Goal: Task Accomplishment & Management: Complete application form

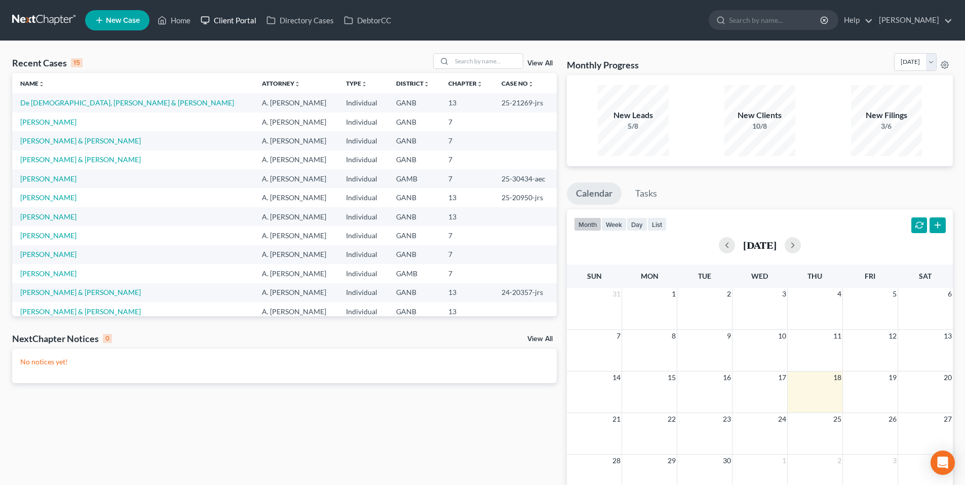
click at [243, 19] on link "Client Portal" at bounding box center [229, 20] width 66 height 18
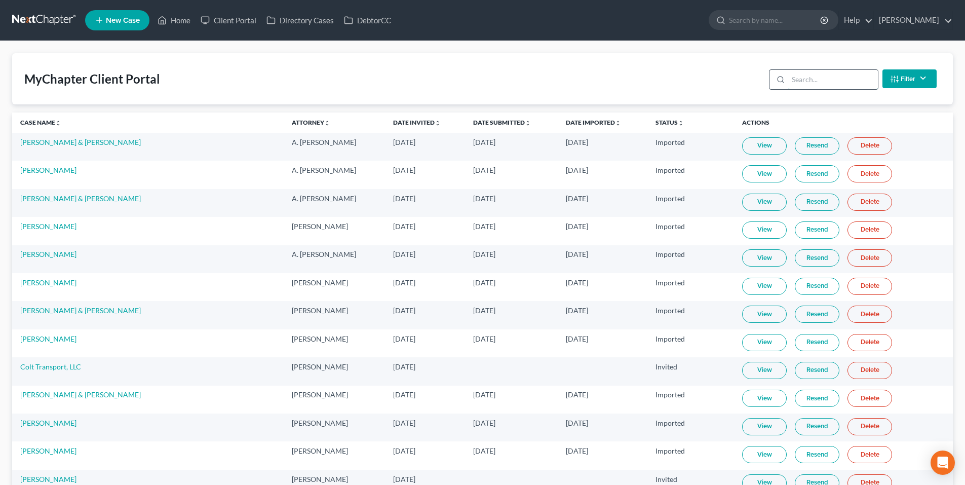
click at [836, 80] on input "search" at bounding box center [833, 79] width 90 height 19
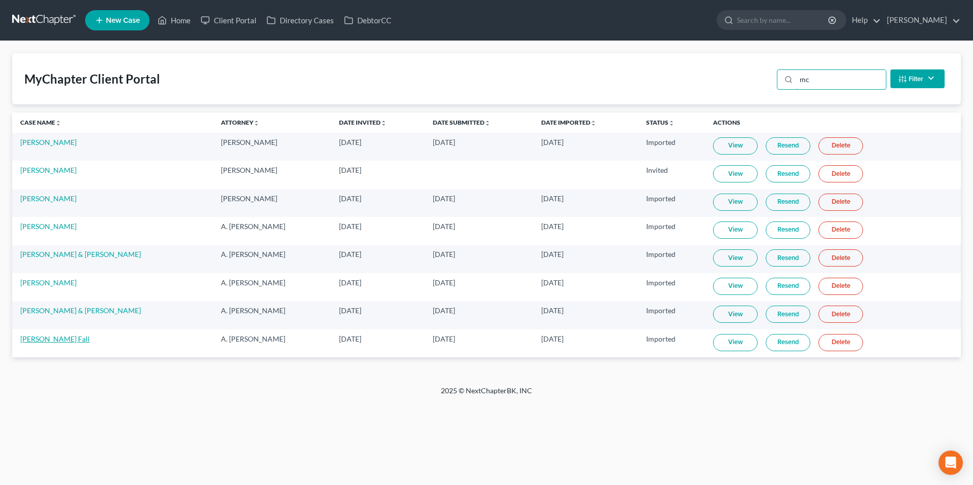
type input "mc"
click at [29, 336] on link "[PERSON_NAME] Fall" at bounding box center [54, 338] width 69 height 9
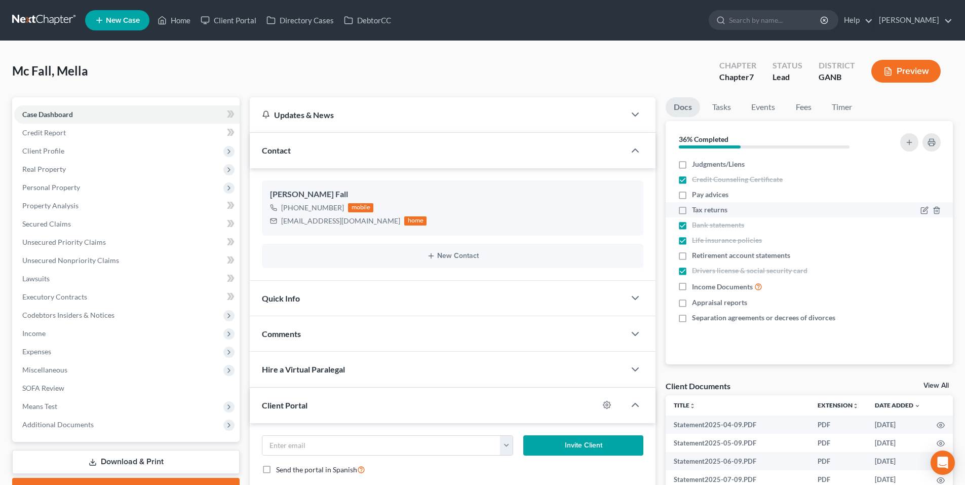
click at [692, 210] on label "Tax returns" at bounding box center [709, 210] width 35 height 10
click at [696, 210] on input "Tax returns" at bounding box center [699, 208] width 7 height 7
checkbox input "true"
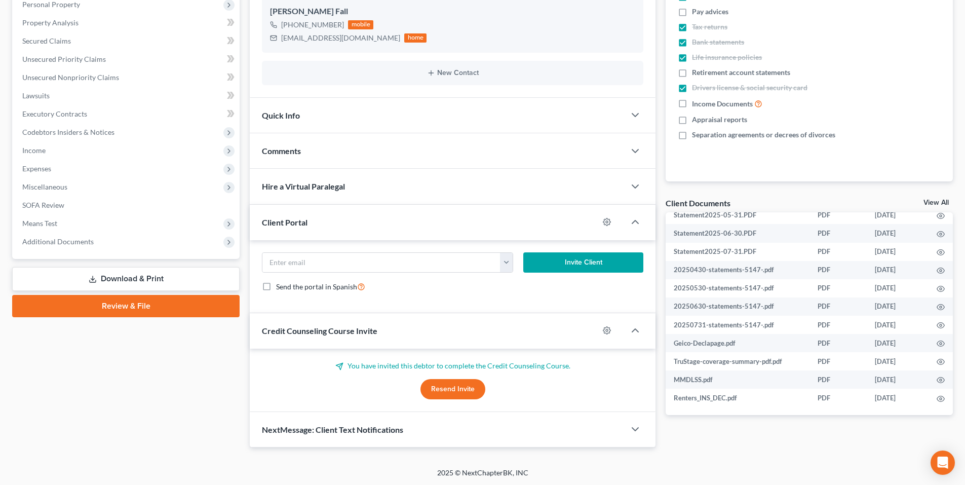
scroll to position [184, 0]
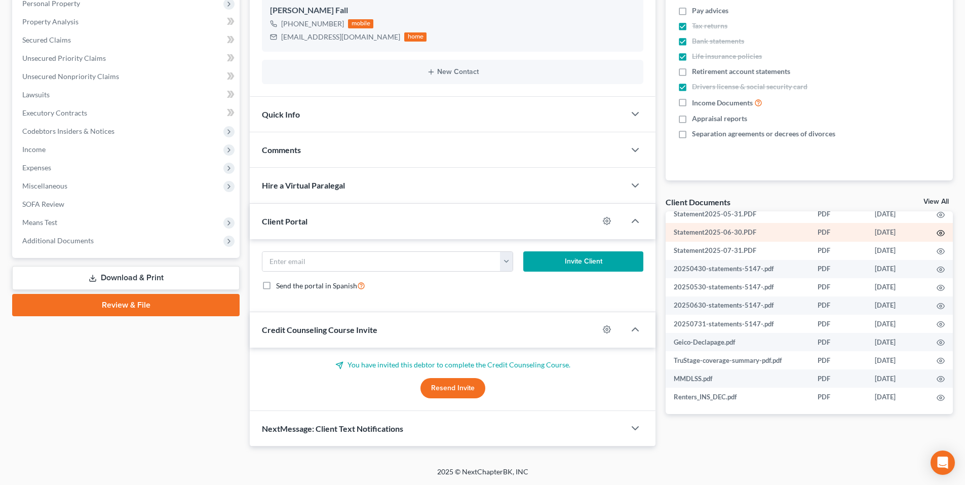
click at [937, 235] on icon "button" at bounding box center [941, 233] width 8 height 8
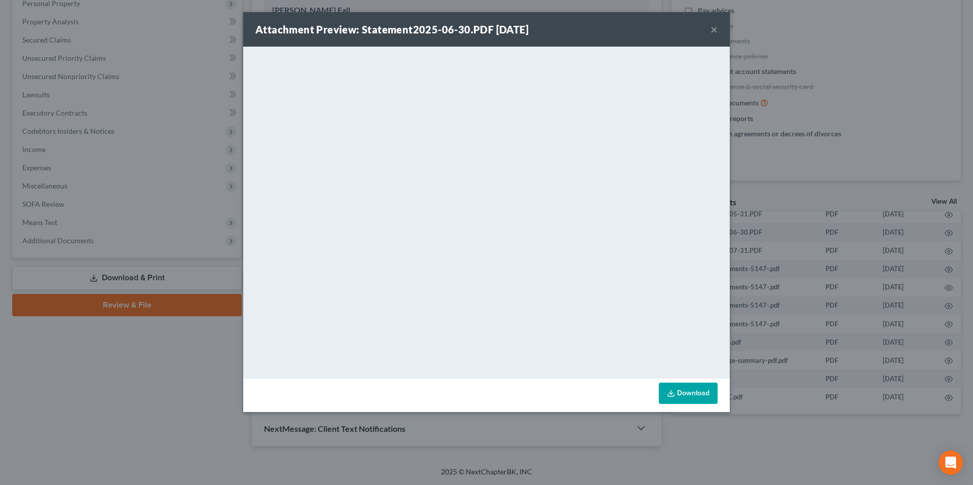
click at [714, 25] on button "×" at bounding box center [713, 29] width 7 height 12
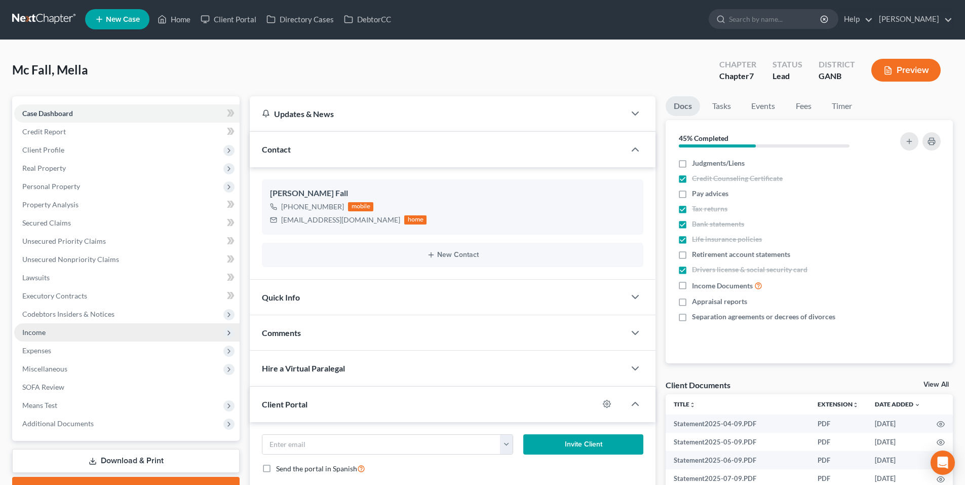
scroll to position [0, 0]
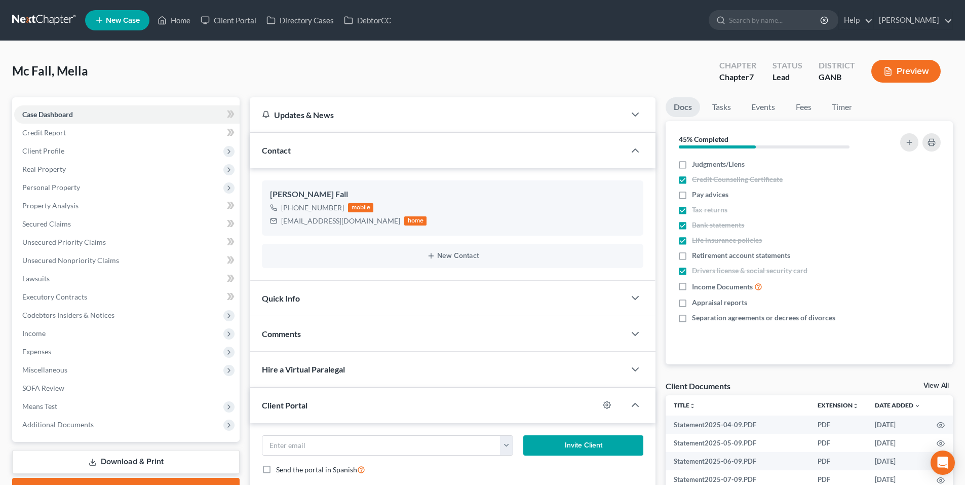
click at [45, 22] on link at bounding box center [44, 20] width 65 height 18
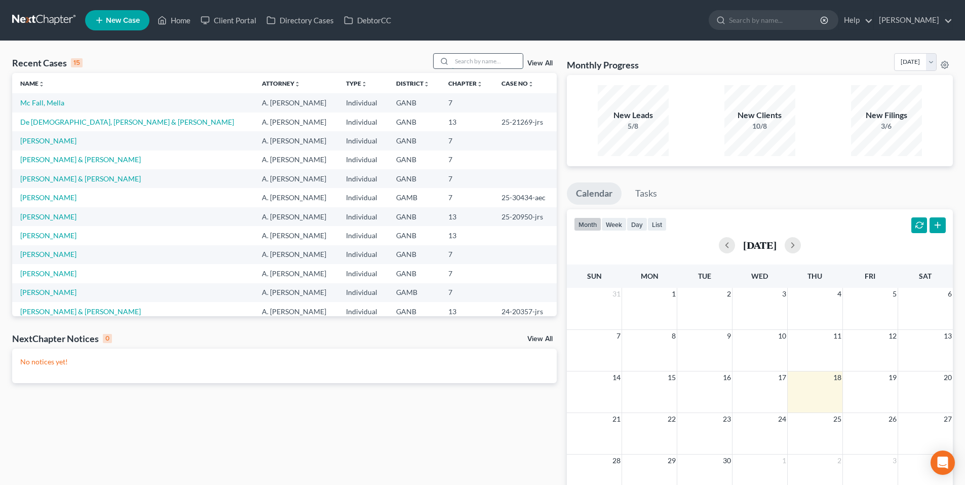
click at [485, 59] on input "search" at bounding box center [487, 61] width 71 height 15
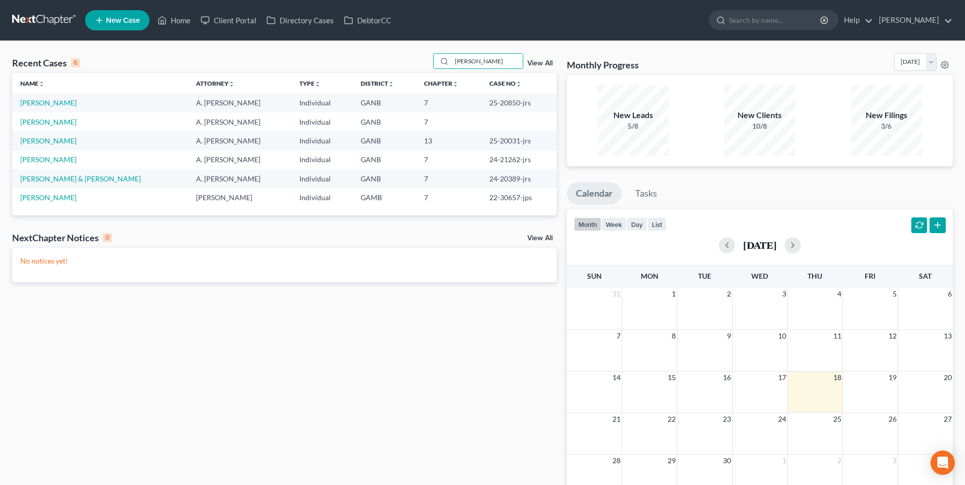
type input "thomas"
click at [124, 23] on span "New Case" at bounding box center [123, 21] width 34 height 8
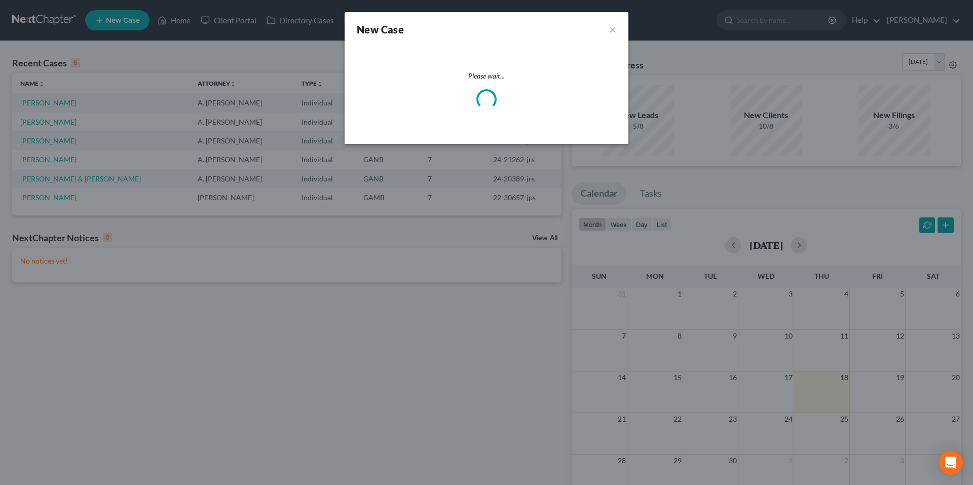
select select "19"
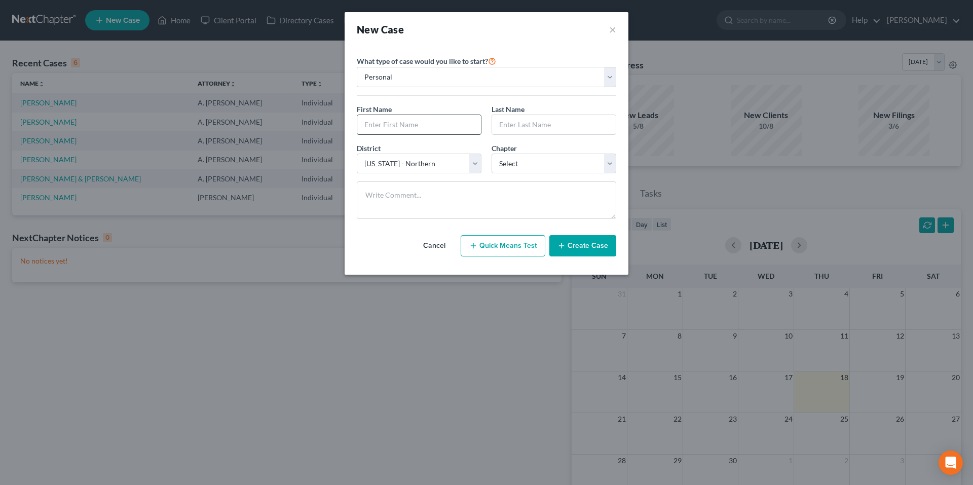
click at [450, 127] on input "text" at bounding box center [419, 124] width 124 height 19
type input "Trisha"
type input "Thomas"
click at [526, 169] on select "Select 7 11 12 13" at bounding box center [553, 163] width 125 height 20
select select "0"
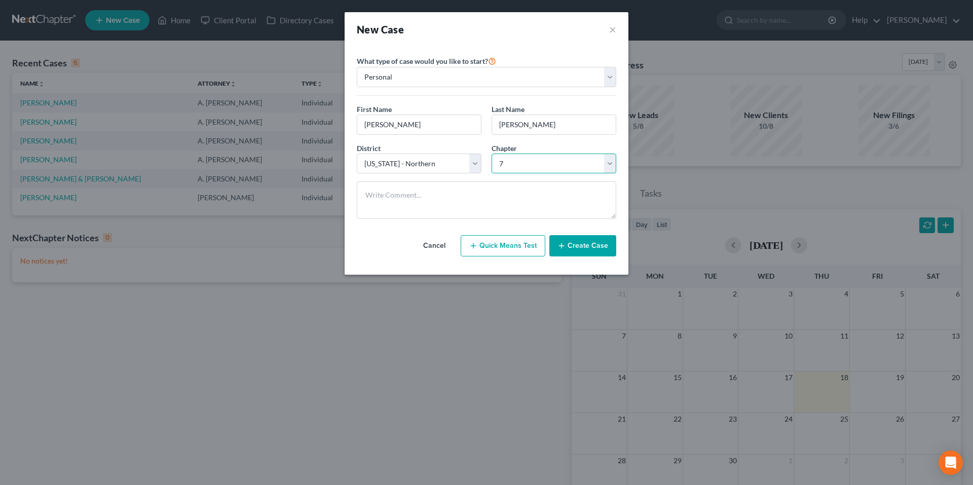
click at [491, 153] on select "Select 7 11 12 13" at bounding box center [553, 163] width 125 height 20
click at [591, 247] on button "Create Case" at bounding box center [582, 245] width 67 height 21
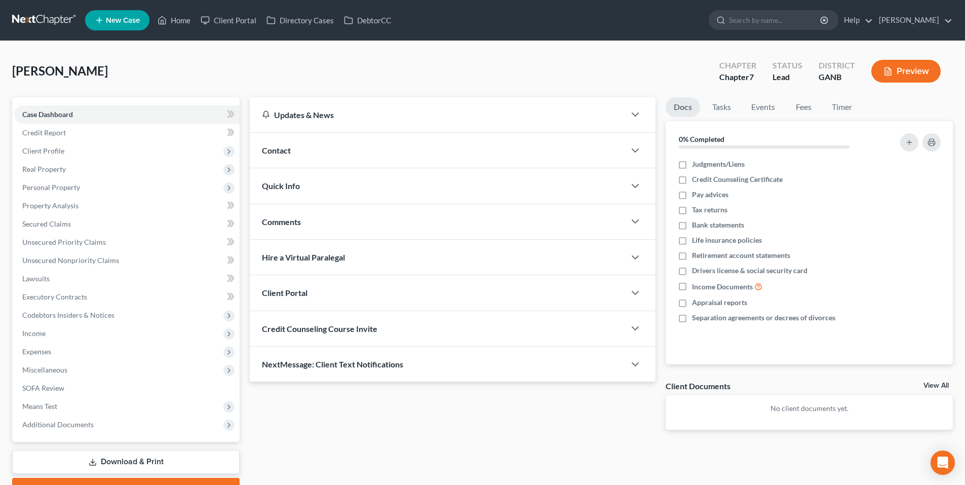
click at [543, 142] on div "Contact" at bounding box center [437, 150] width 375 height 35
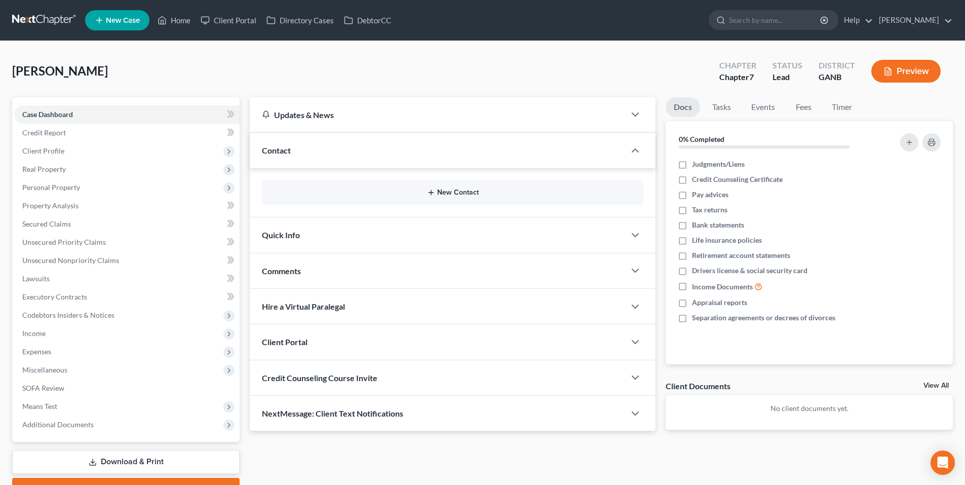
click at [490, 192] on button "New Contact" at bounding box center [452, 192] width 365 height 8
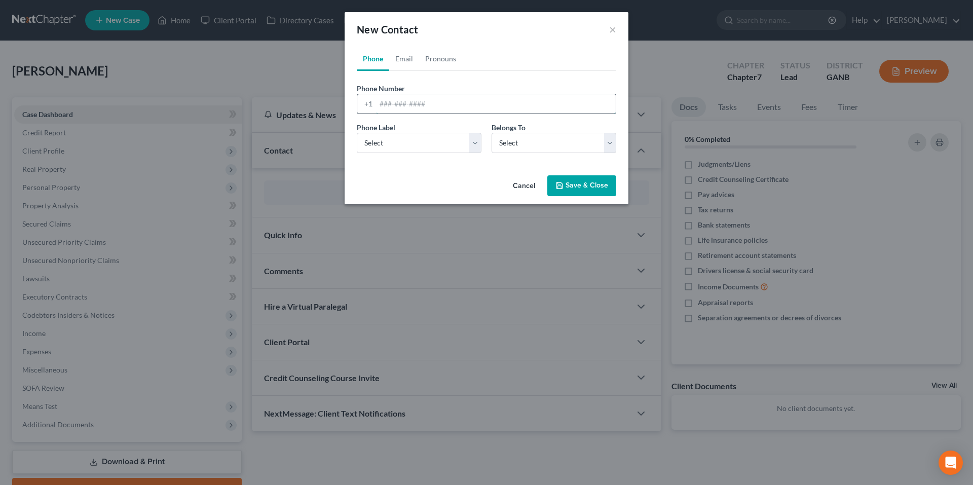
click at [455, 104] on input "tel" at bounding box center [496, 103] width 240 height 19
paste input "(678) 480-7353"
type input "(678) 480-7353"
click at [436, 145] on select "Select Mobile Home Work Other" at bounding box center [419, 143] width 125 height 20
select select "0"
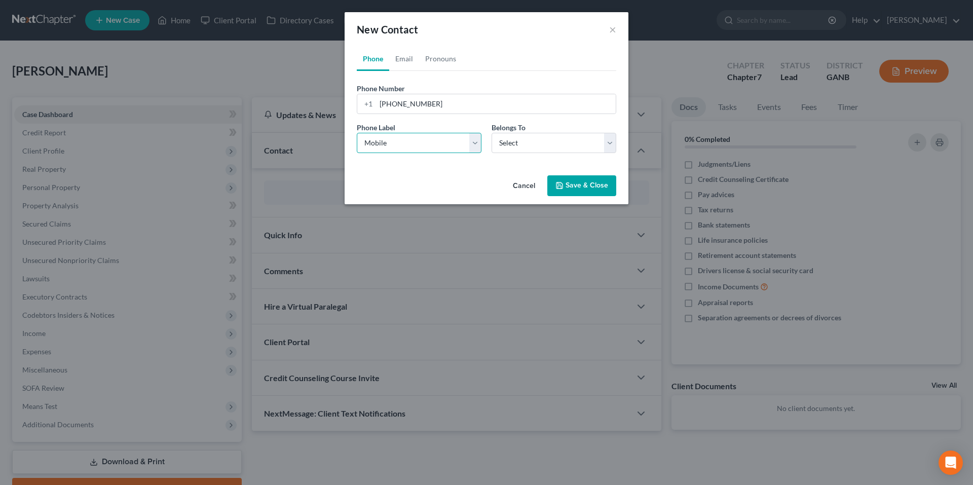
click at [357, 133] on select "Select Mobile Home Work Other" at bounding box center [419, 143] width 125 height 20
drag, startPoint x: 511, startPoint y: 154, endPoint x: 513, endPoint y: 149, distance: 5.3
click at [512, 151] on div "Phone Label * Select Mobile Home Work Other Belongs To * Select Client Other" at bounding box center [487, 141] width 270 height 39
click at [513, 149] on select "Select Client Other" at bounding box center [553, 143] width 125 height 20
select select "0"
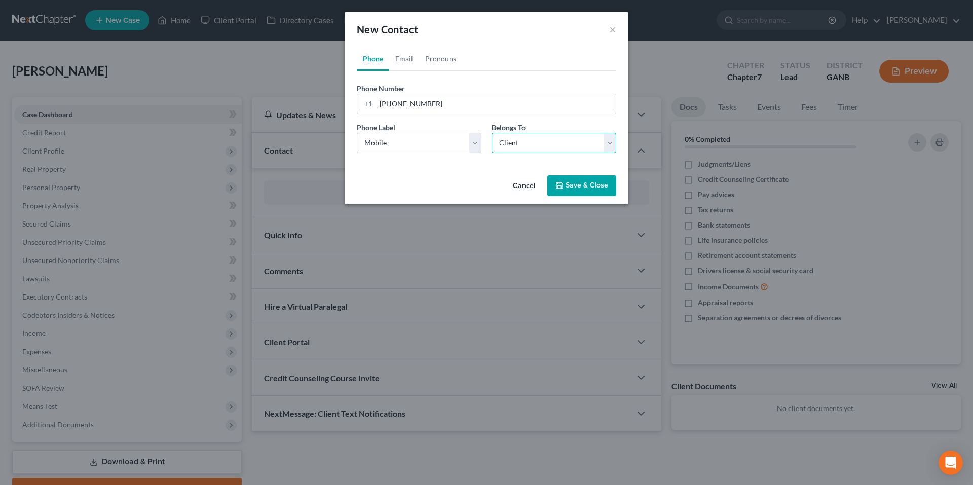
click at [491, 133] on select "Select Client Other" at bounding box center [553, 143] width 125 height 20
select select "0"
click at [410, 52] on link "Email" at bounding box center [404, 59] width 30 height 24
click at [448, 105] on input "email" at bounding box center [496, 103] width 240 height 19
paste input "trishalb1979@gmail.com"
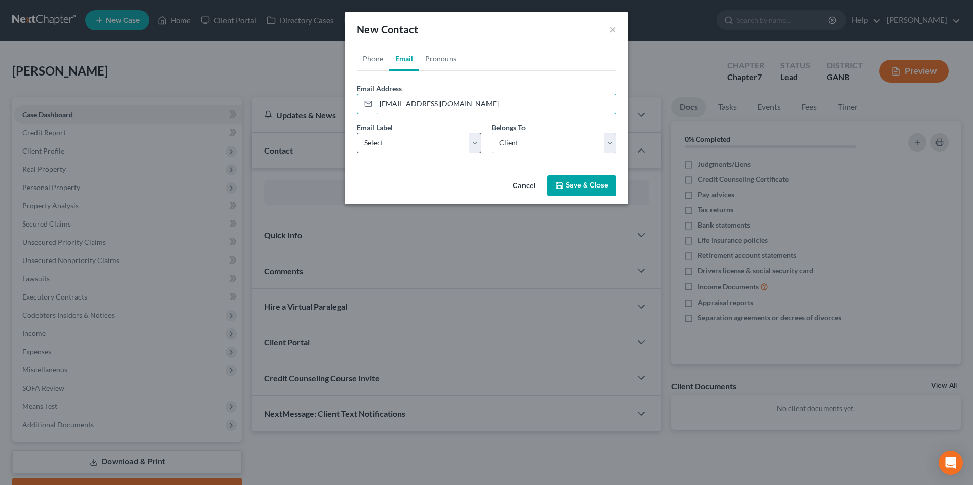
type input "trishalb1979@gmail.com"
drag, startPoint x: 436, startPoint y: 138, endPoint x: 427, endPoint y: 149, distance: 14.8
click at [436, 138] on select "Select Home Work Other" at bounding box center [419, 143] width 125 height 20
select select "0"
click at [357, 133] on select "Select Home Work Other" at bounding box center [419, 143] width 125 height 20
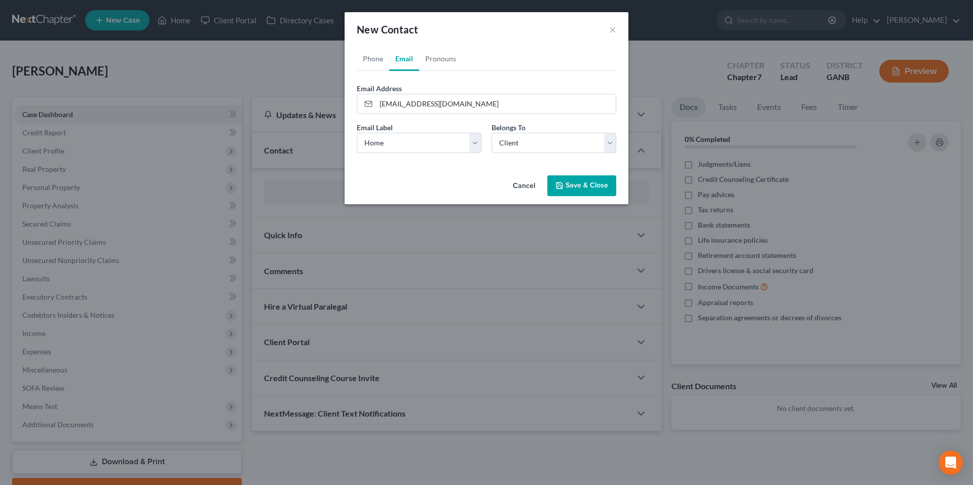
click at [587, 181] on button "Save & Close" at bounding box center [581, 185] width 69 height 21
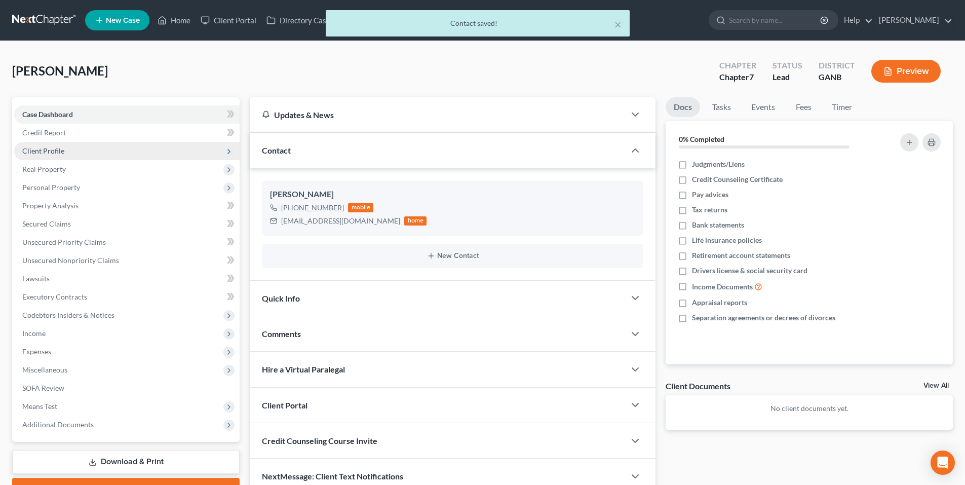
click at [70, 149] on span "Client Profile" at bounding box center [126, 151] width 225 height 18
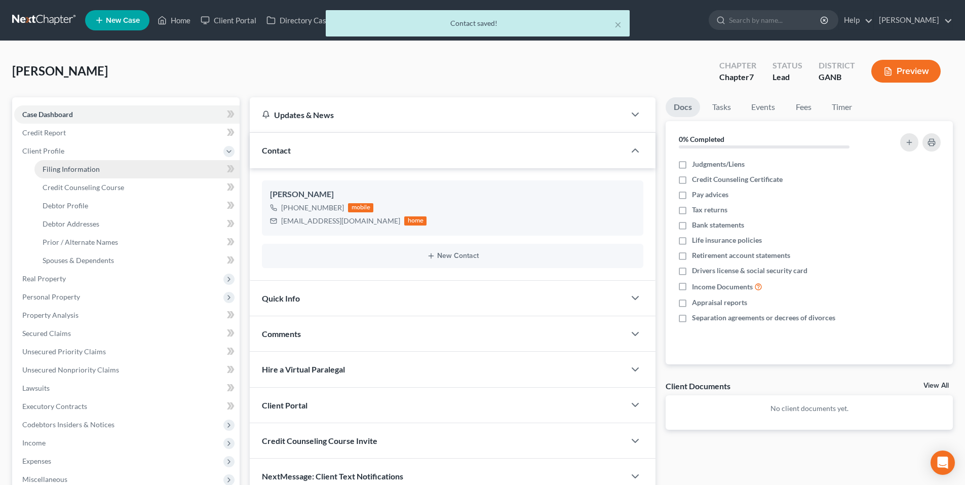
click at [77, 170] on span "Filing Information" at bounding box center [71, 169] width 57 height 9
select select "1"
select select "0"
select select "19"
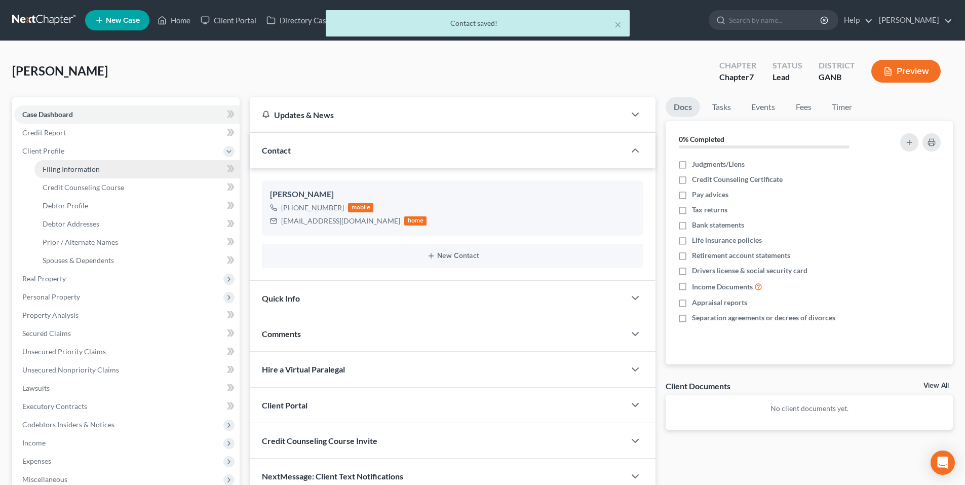
select select "10"
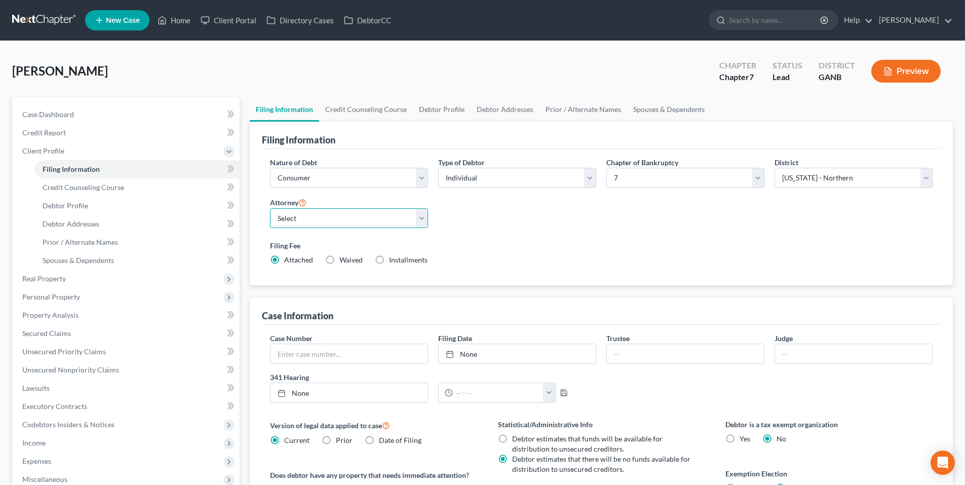
click at [371, 223] on select "Select Robert Gardner - GAMB Robert Gardner - GANB A. Vincent Ray - GANB A. Vin…" at bounding box center [349, 218] width 158 height 20
select select "2"
click at [270, 208] on select "Select Robert Gardner - GAMB Robert Gardner - GANB A. Vincent Ray - GANB A. Vin…" at bounding box center [349, 218] width 158 height 20
click at [389, 114] on link "Credit Counseling Course" at bounding box center [366, 109] width 94 height 24
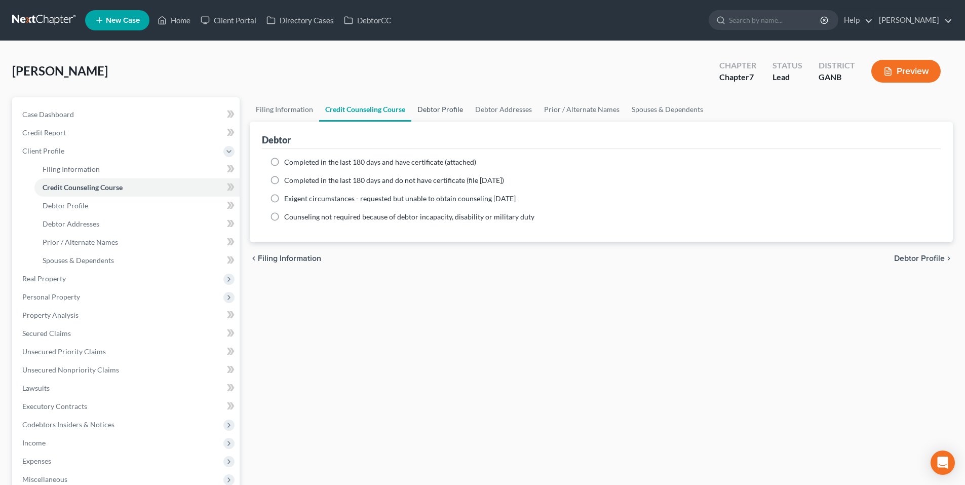
click at [439, 112] on link "Debtor Profile" at bounding box center [440, 109] width 58 height 24
select select "0"
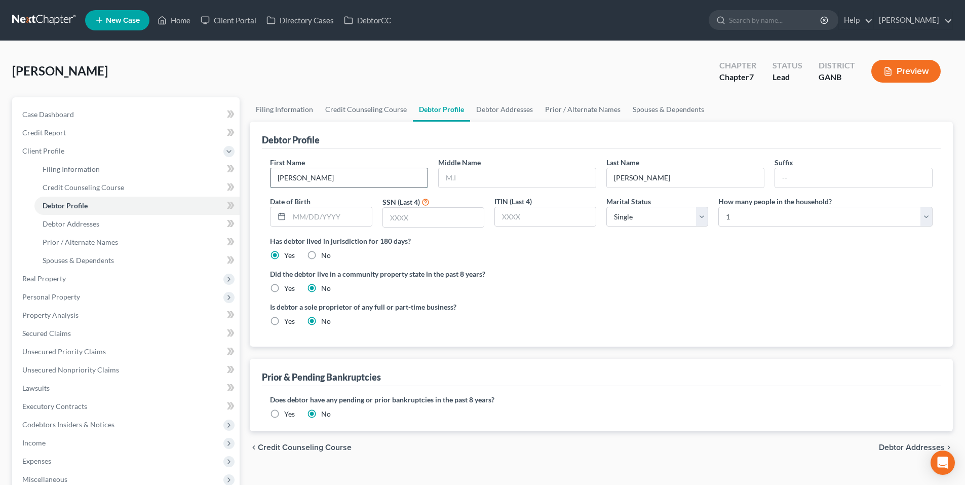
click at [400, 180] on input "Trisha" at bounding box center [349, 177] width 157 height 19
type input "Lynn"
type input "12/31/1979"
type input "9608"
click at [510, 113] on link "Debtor Addresses" at bounding box center [504, 109] width 69 height 24
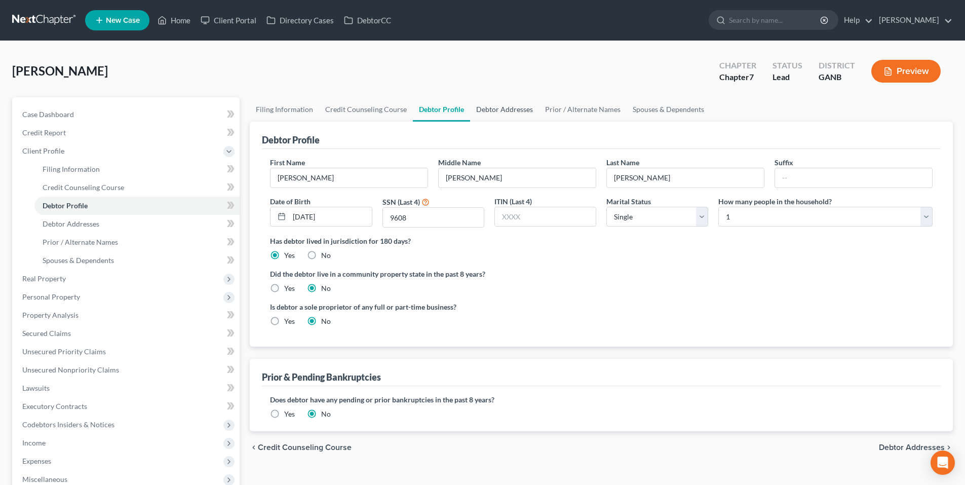
select select "0"
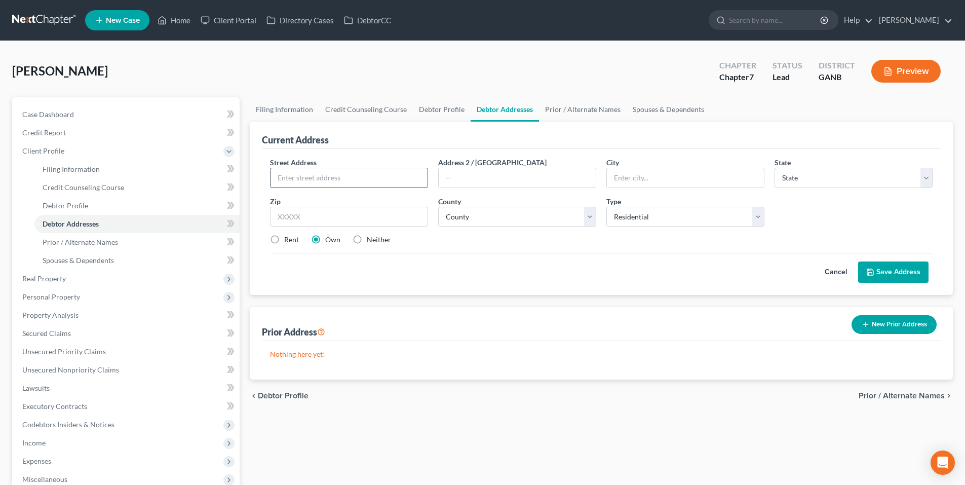
click at [392, 176] on input "text" at bounding box center [349, 177] width 157 height 19
type input "99 Brookfield Drive"
type input "Braselton"
select select "10"
type input "30517"
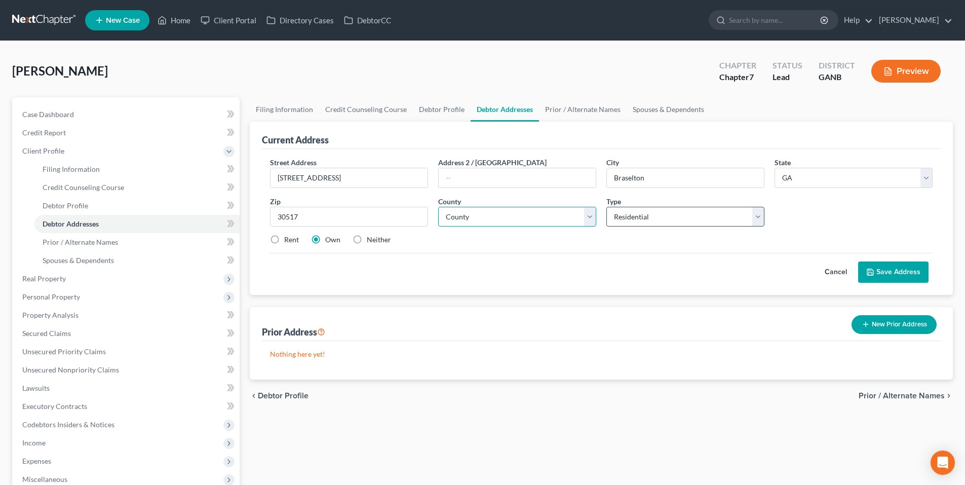
select select "77"
click at [284, 238] on label "Rent" at bounding box center [291, 240] width 15 height 10
click at [288, 238] on input "Rent" at bounding box center [291, 238] width 7 height 7
radio input "true"
click at [881, 274] on button "Save Address" at bounding box center [893, 271] width 70 height 21
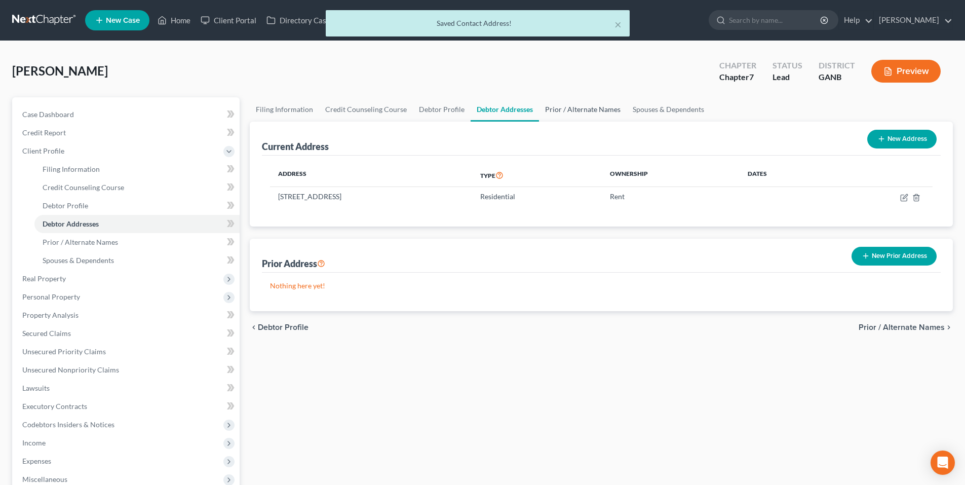
click at [580, 116] on link "Prior / Alternate Names" at bounding box center [583, 109] width 88 height 24
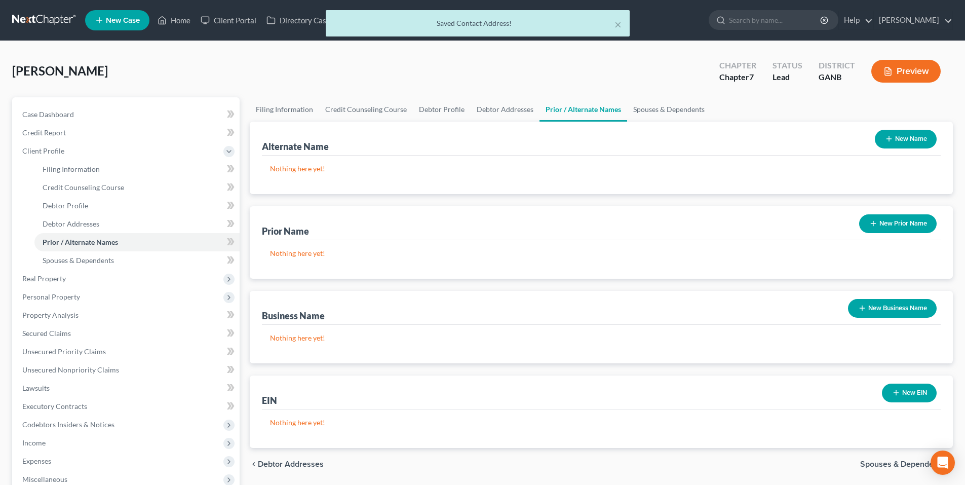
click at [683, 125] on div "Alternate Name New Name" at bounding box center [601, 139] width 679 height 34
click at [667, 112] on link "Spouses & Dependents" at bounding box center [669, 109] width 84 height 24
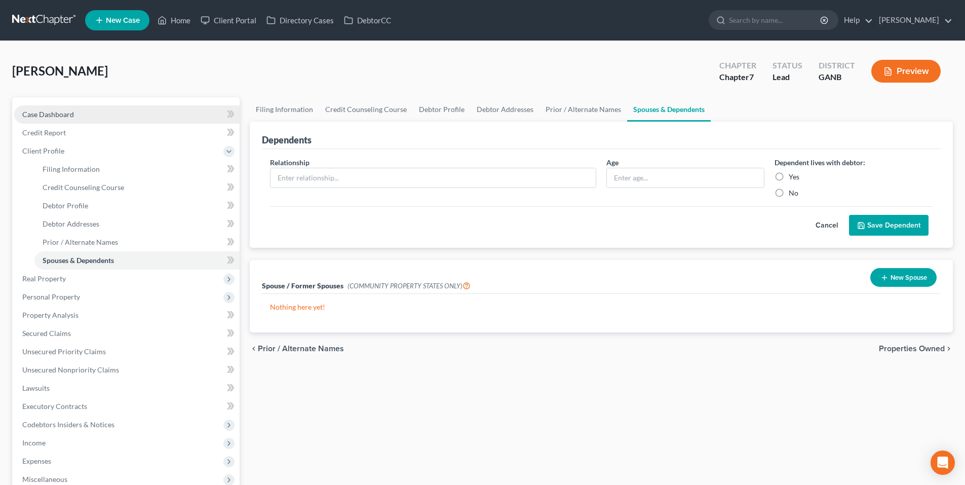
click at [47, 118] on span "Case Dashboard" at bounding box center [48, 114] width 52 height 9
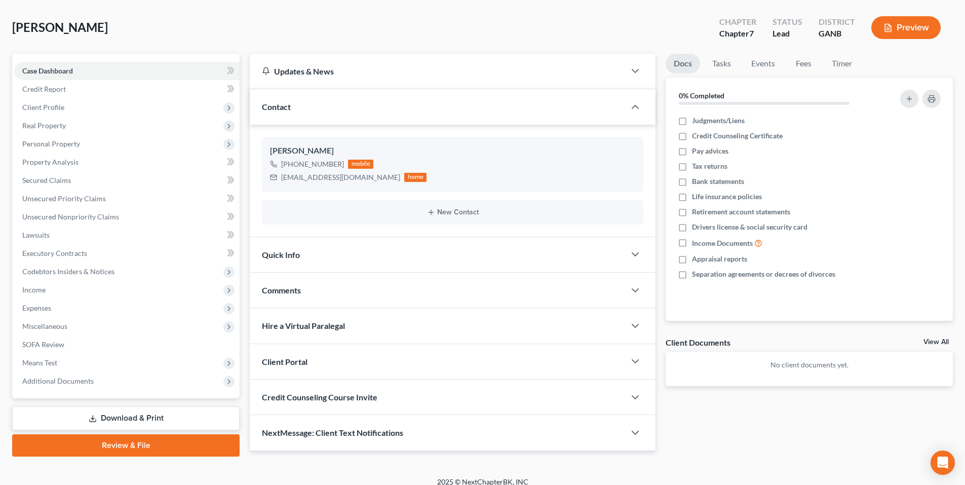
scroll to position [51, 0]
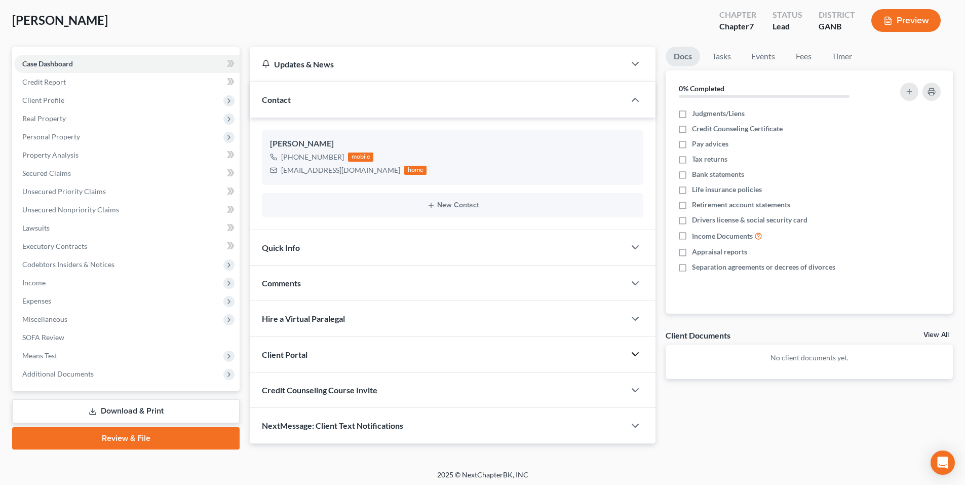
click at [635, 357] on icon "button" at bounding box center [635, 354] width 12 height 12
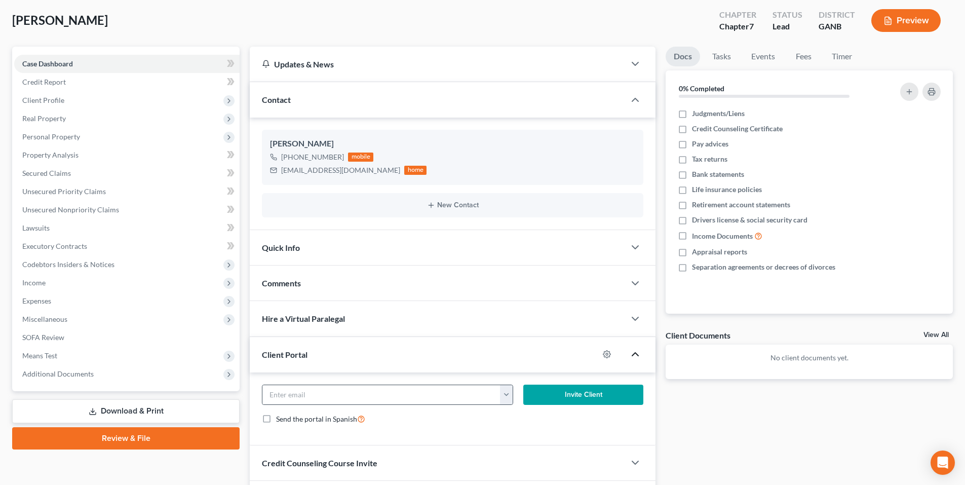
click at [511, 394] on button "button" at bounding box center [506, 394] width 13 height 19
click at [520, 418] on link "trishalb1979@gmail.com" at bounding box center [569, 416] width 138 height 17
type input "trishalb1979@gmail.com"
click at [558, 397] on button "Invite Client" at bounding box center [583, 395] width 121 height 20
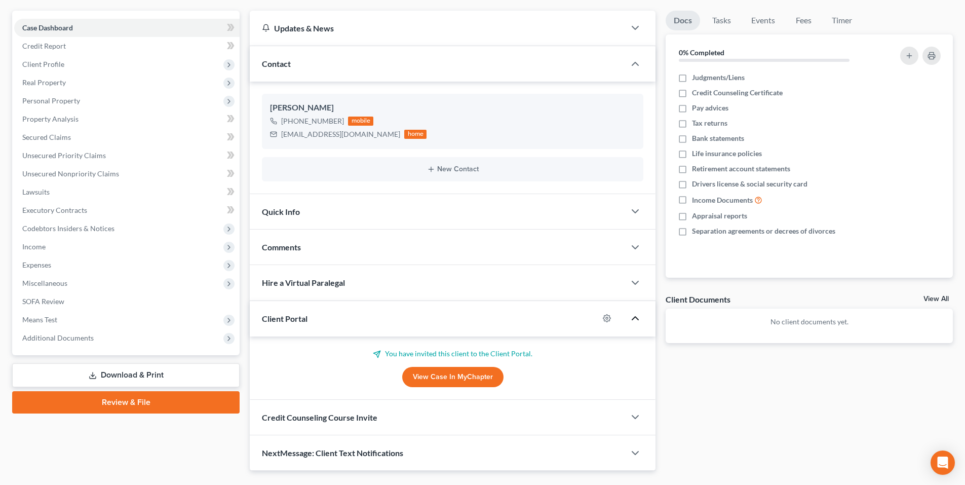
scroll to position [111, 0]
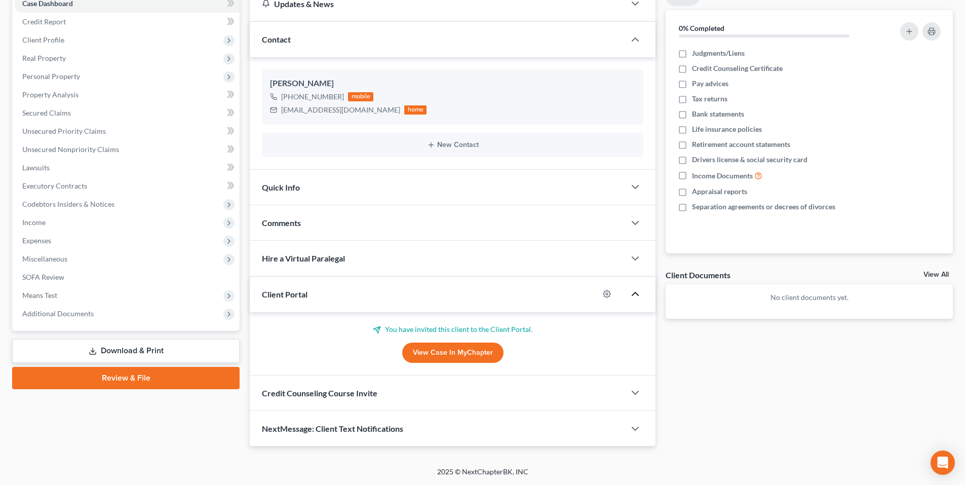
click at [549, 403] on div "Credit Counseling Course Invite" at bounding box center [437, 392] width 375 height 35
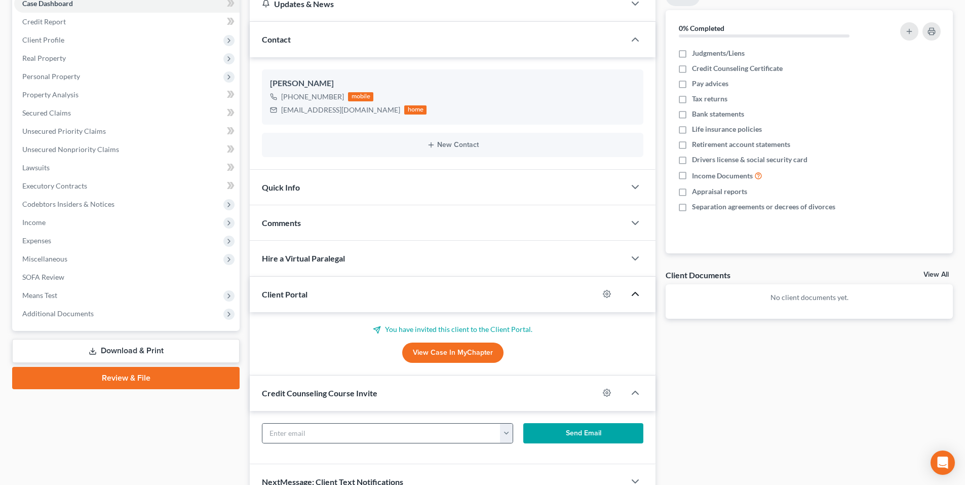
click at [505, 438] on button "button" at bounding box center [506, 433] width 13 height 19
click at [516, 451] on link "trishalb1979@gmail.com" at bounding box center [569, 455] width 138 height 17
type input "trishalb1979@gmail.com"
click at [557, 440] on button "Send Email" at bounding box center [583, 433] width 121 height 20
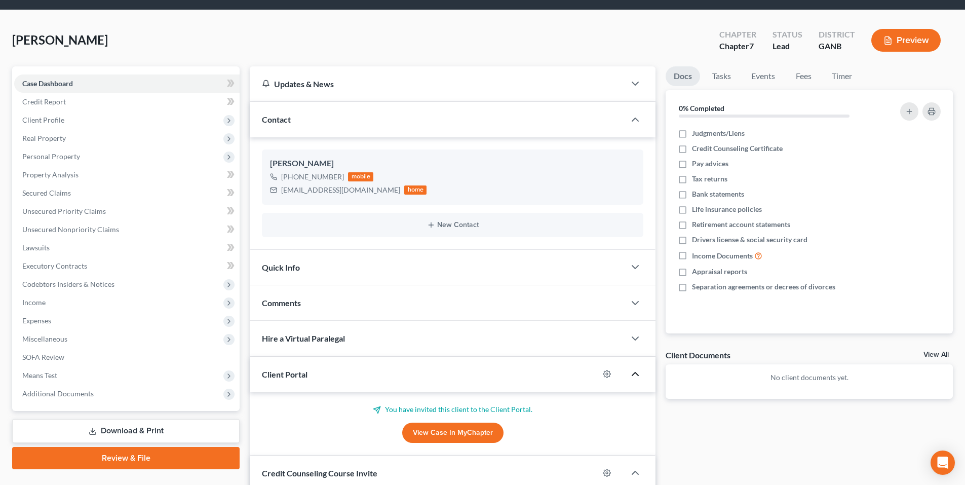
scroll to position [0, 0]
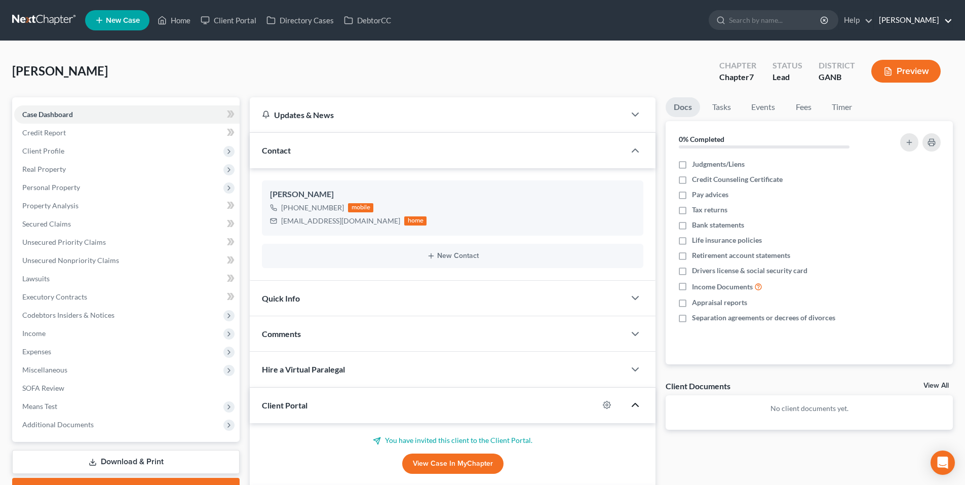
click at [886, 21] on link "[PERSON_NAME]" at bounding box center [913, 20] width 79 height 18
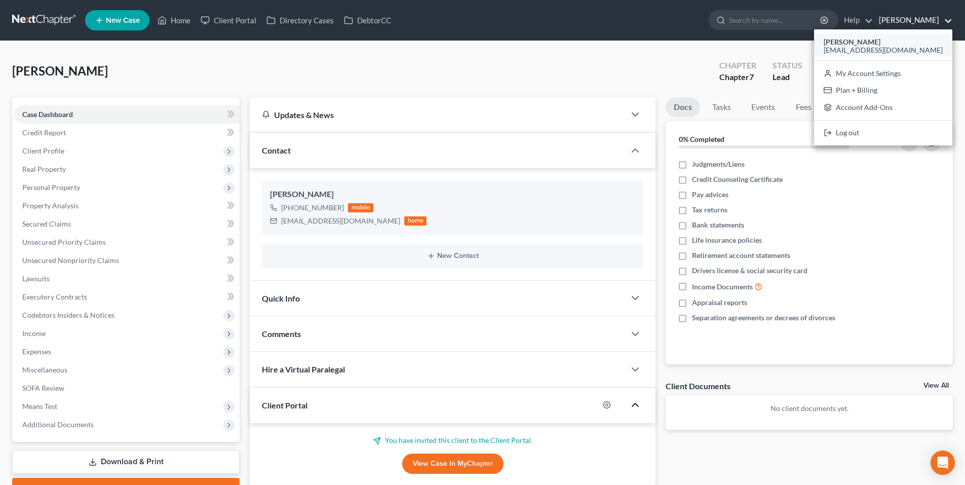
click at [869, 36] on div "[PERSON_NAME]" at bounding box center [883, 42] width 119 height 12
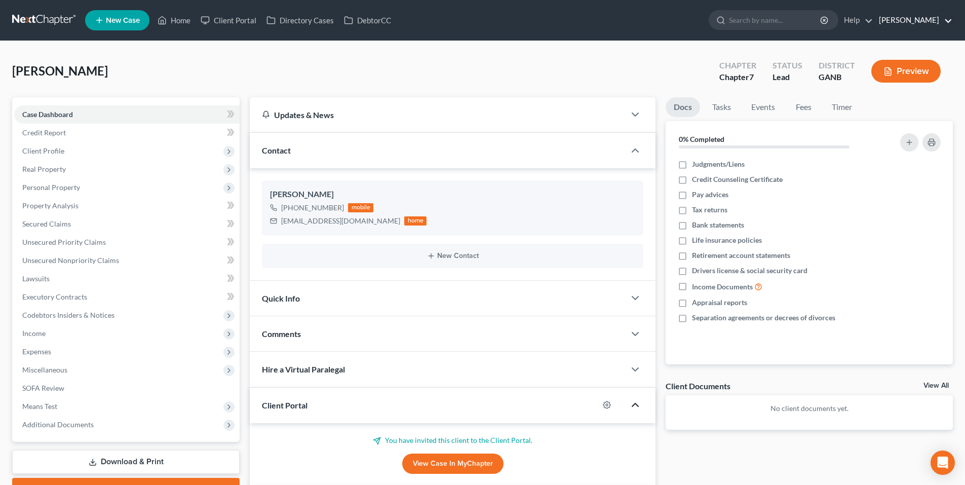
click at [908, 23] on link "[PERSON_NAME]" at bounding box center [913, 20] width 79 height 18
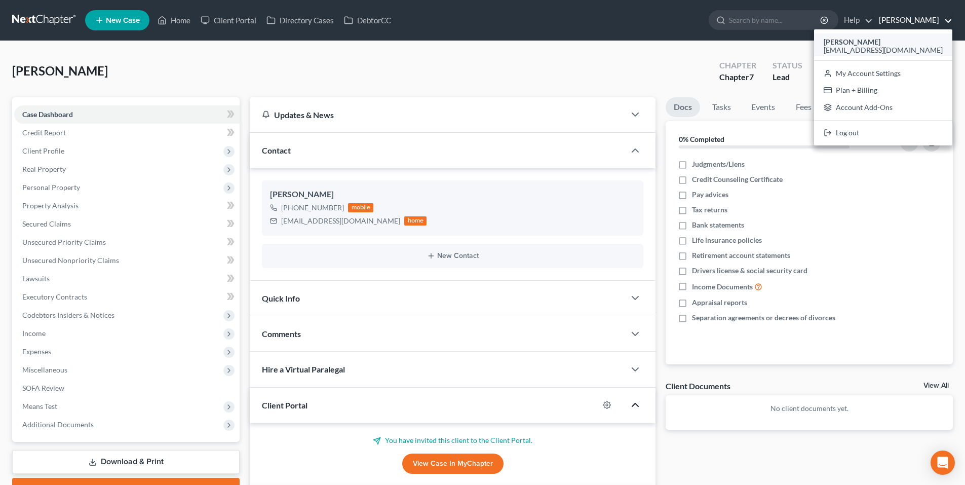
click at [857, 48] on span "[EMAIL_ADDRESS][DOMAIN_NAME]" at bounding box center [883, 50] width 119 height 9
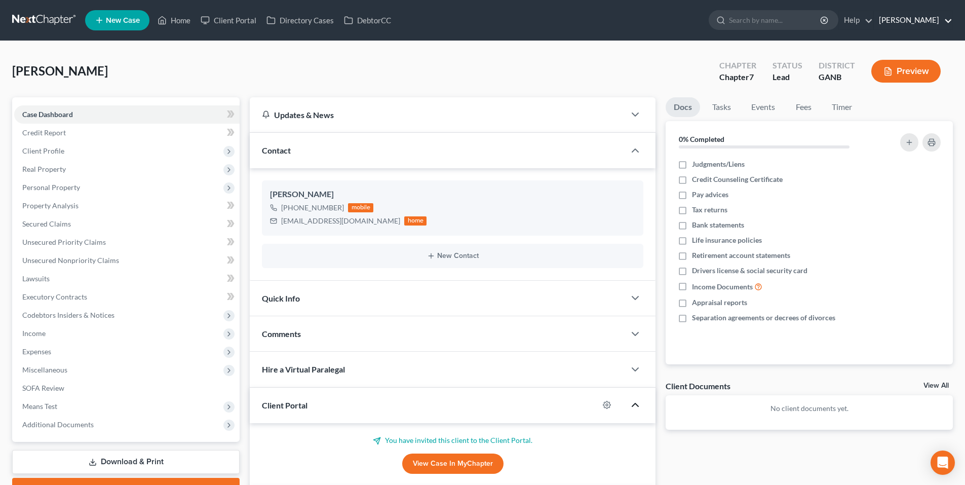
click at [905, 24] on link "[PERSON_NAME]" at bounding box center [913, 20] width 79 height 18
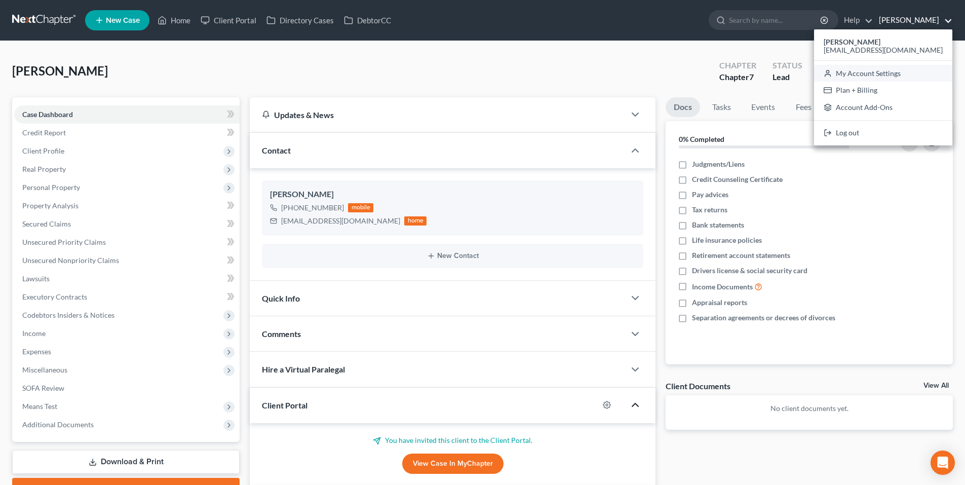
click at [910, 74] on link "My Account Settings" at bounding box center [883, 73] width 138 height 17
select select "19"
select select "24"
select select "10"
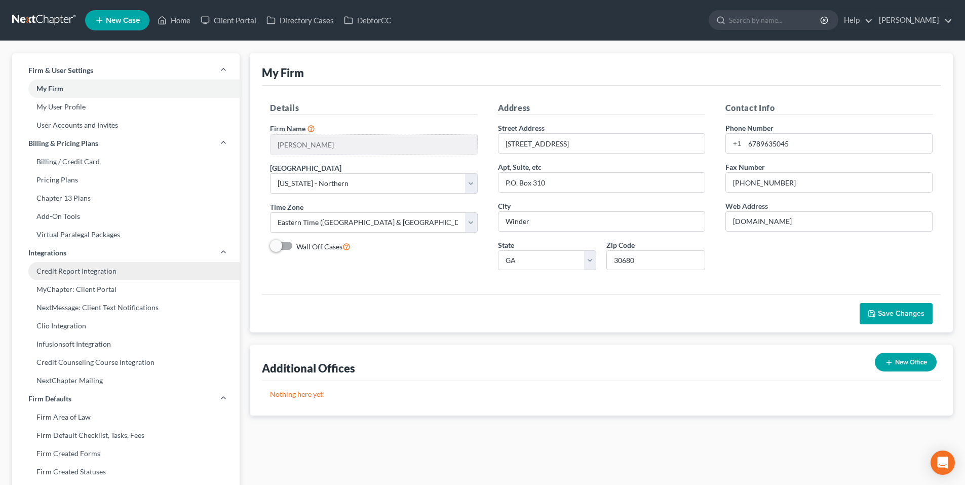
click at [100, 276] on link "Credit Report Integration" at bounding box center [125, 271] width 227 height 18
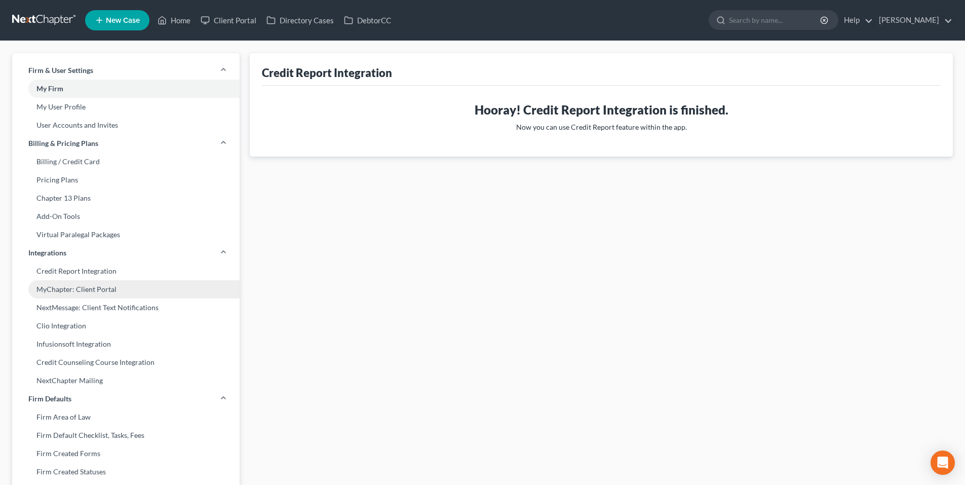
click at [98, 287] on link "MyChapter: Client Portal" at bounding box center [125, 289] width 227 height 18
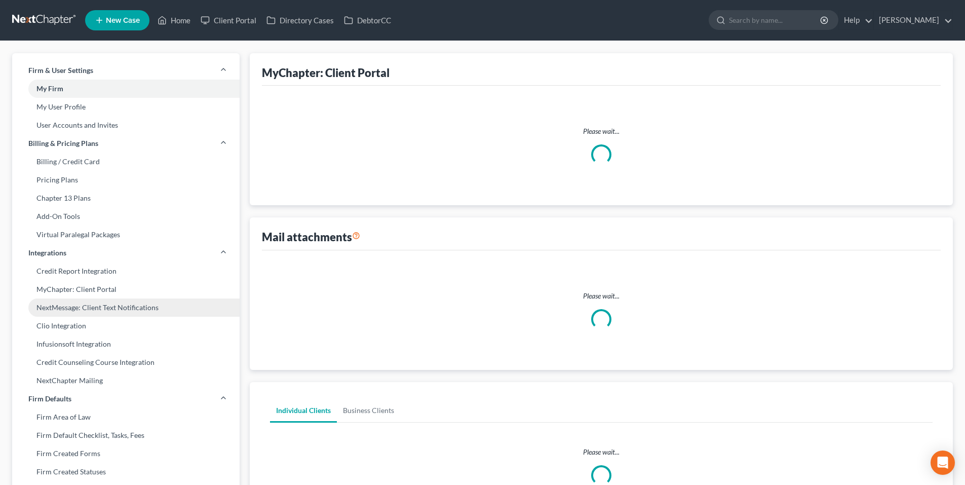
select select "2"
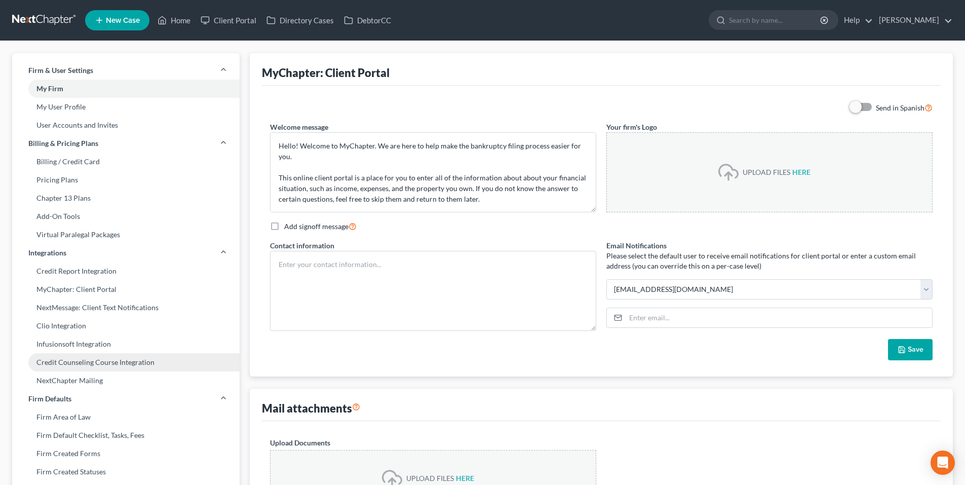
click at [80, 362] on link "Credit Counseling Course Integration" at bounding box center [125, 362] width 227 height 18
select select "2"
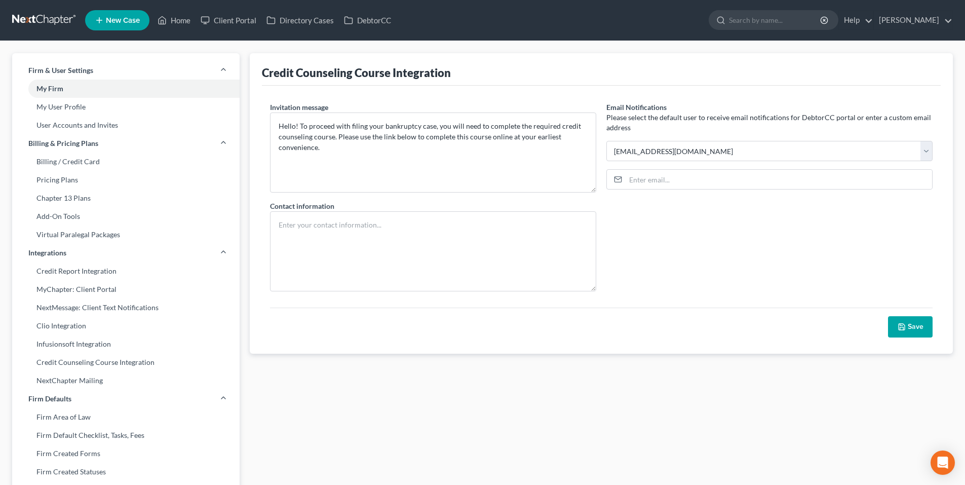
click at [54, 12] on link at bounding box center [44, 20] width 65 height 18
